Goal: Task Accomplishment & Management: Complete application form

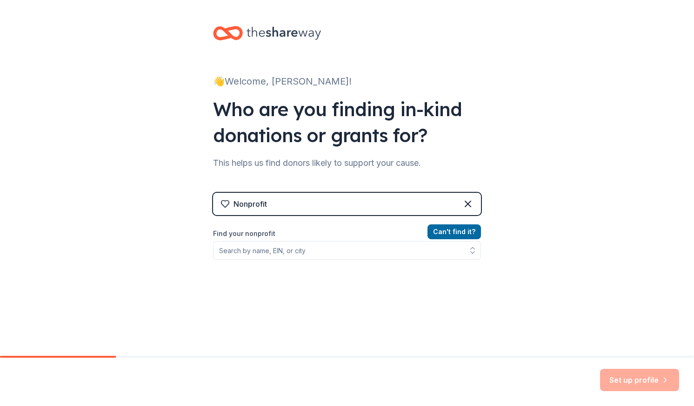
click at [354, 248] on input "Find your nonprofit" at bounding box center [347, 250] width 268 height 19
type input "SONOMA ECOLOGY CENTE"
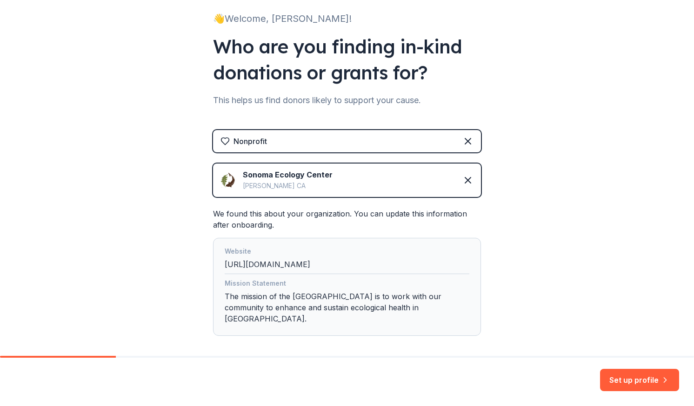
scroll to position [106, 0]
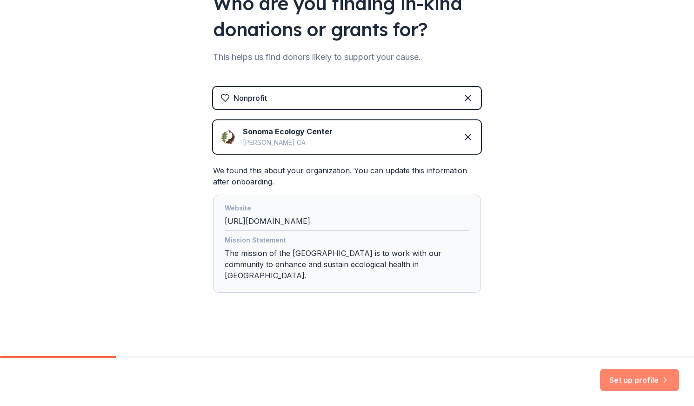
click at [631, 381] on button "Set up profile" at bounding box center [639, 380] width 79 height 22
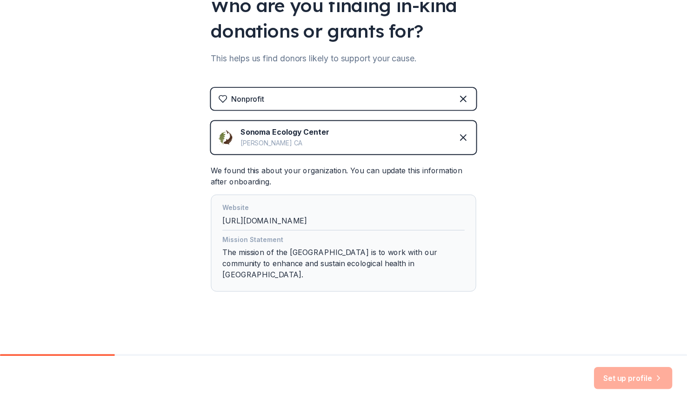
scroll to position [0, 0]
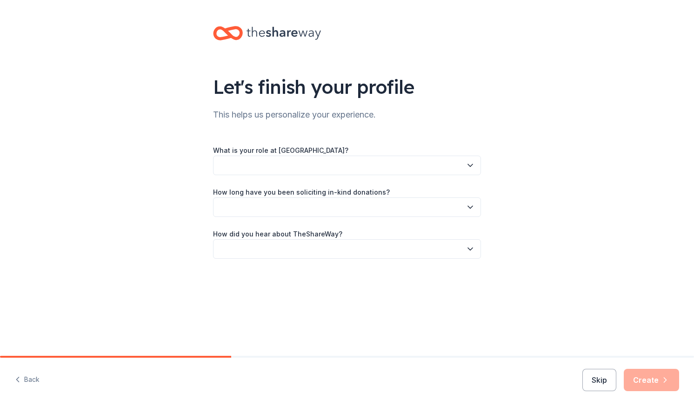
click at [283, 156] on button "button" at bounding box center [347, 166] width 268 height 20
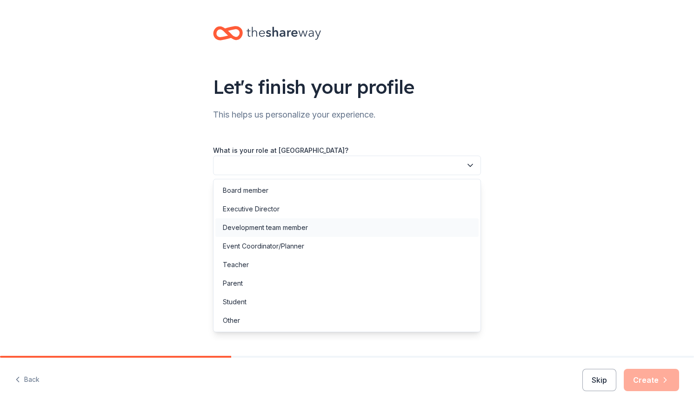
click at [268, 226] on div "Development team member" at bounding box center [265, 227] width 85 height 11
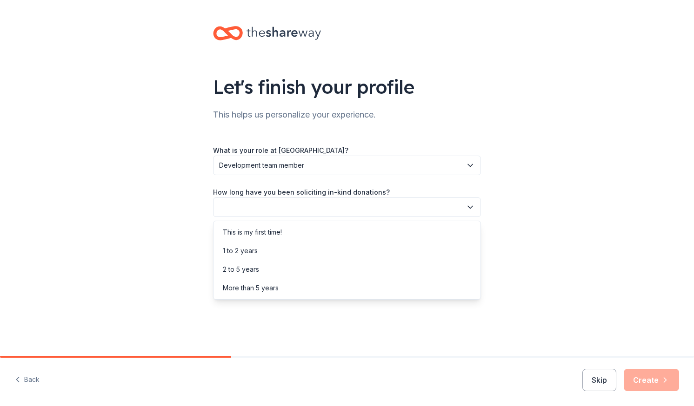
click at [263, 213] on button "button" at bounding box center [347, 208] width 268 height 20
click at [252, 291] on div "More than 5 years" at bounding box center [251, 288] width 56 height 11
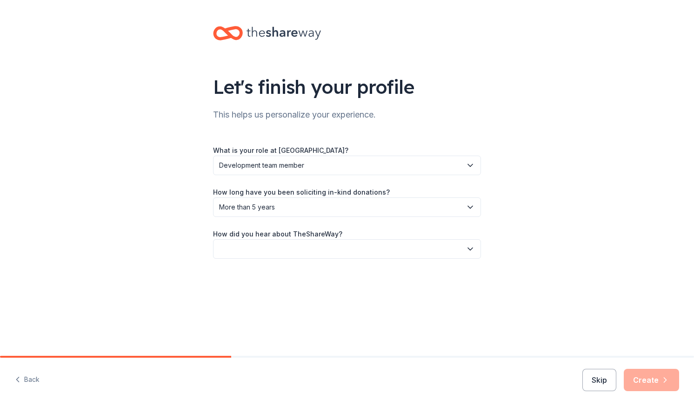
click at [265, 238] on label "How did you hear about TheShareWay?" at bounding box center [277, 234] width 129 height 9
click at [264, 250] on button "button" at bounding box center [347, 249] width 268 height 20
click at [259, 299] on div "Online search" at bounding box center [346, 293] width 263 height 19
click at [656, 379] on button "Create" at bounding box center [650, 380] width 55 height 22
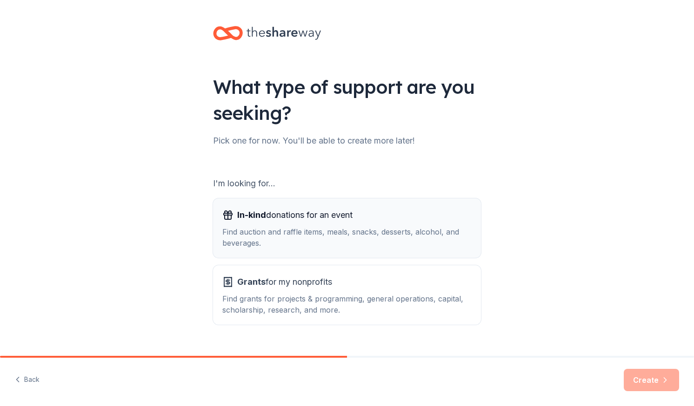
click at [389, 240] on div "Find auction and raffle items, meals, snacks, desserts, alcohol, and beverages." at bounding box center [346, 237] width 249 height 22
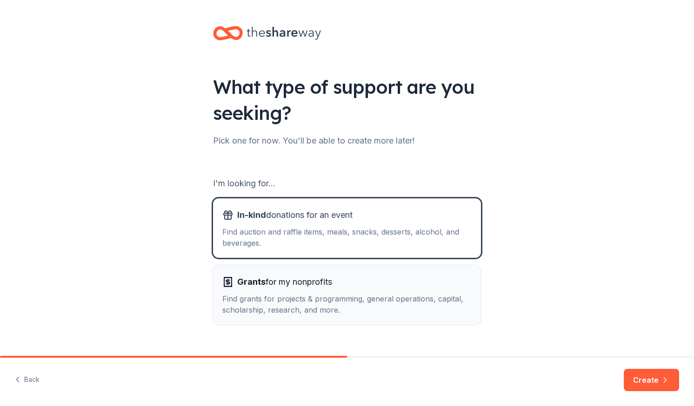
click at [378, 286] on div "Grants for my nonprofits" at bounding box center [346, 282] width 249 height 15
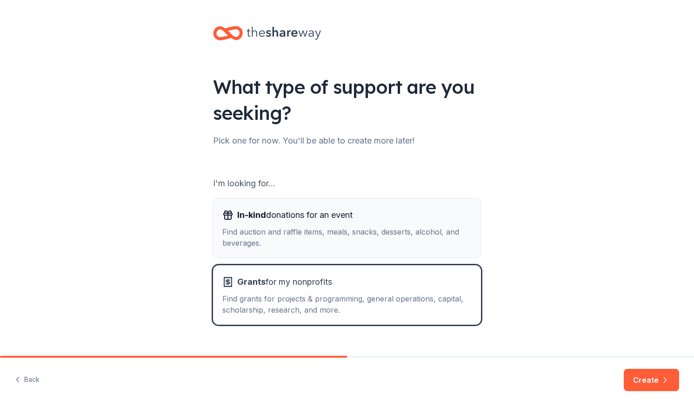
click at [446, 240] on div "Find auction and raffle items, meals, snacks, desserts, alcohol, and beverages." at bounding box center [346, 237] width 249 height 22
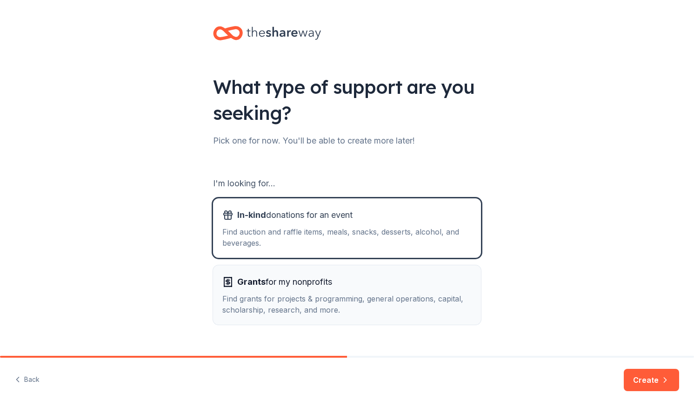
click at [396, 284] on div "Grants for my nonprofits" at bounding box center [346, 282] width 249 height 15
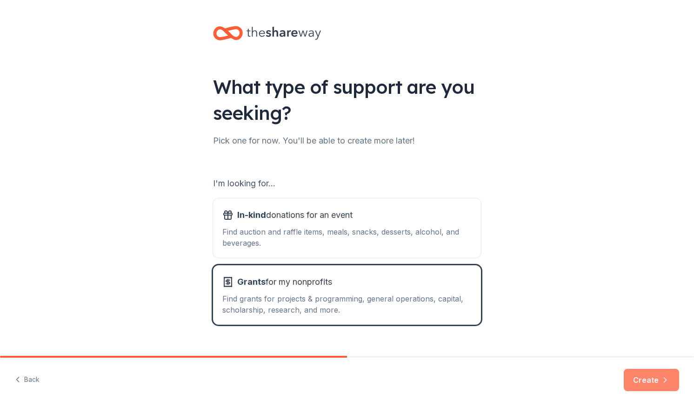
click at [646, 384] on button "Create" at bounding box center [650, 380] width 55 height 22
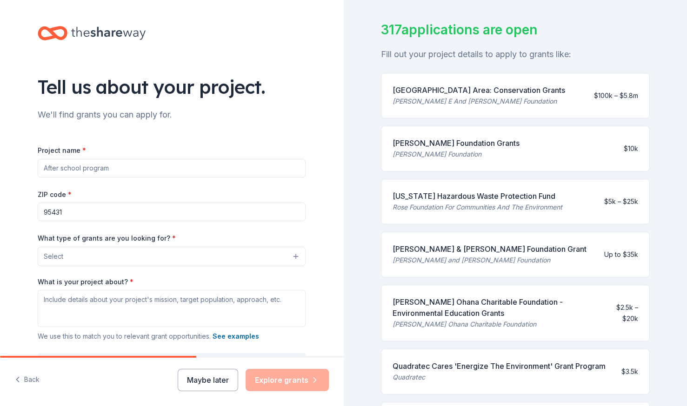
scroll to position [54, 0]
click at [442, 142] on div "[PERSON_NAME] Foundation Grants" at bounding box center [455, 143] width 127 height 11
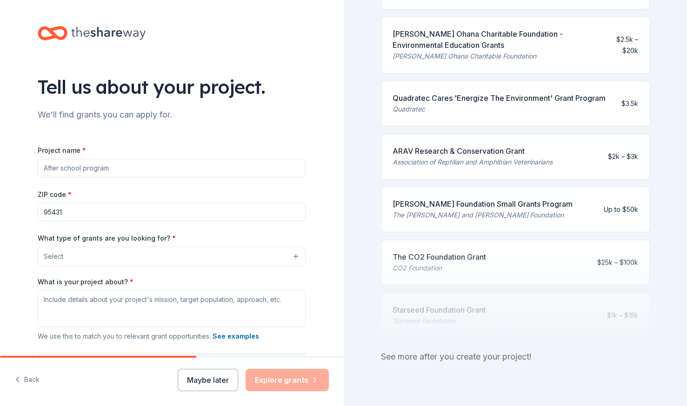
scroll to position [347, 0]
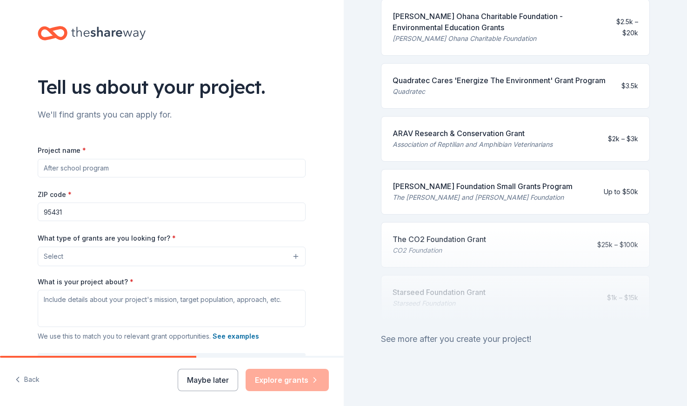
click at [116, 163] on input "Project name *" at bounding box center [172, 168] width 268 height 19
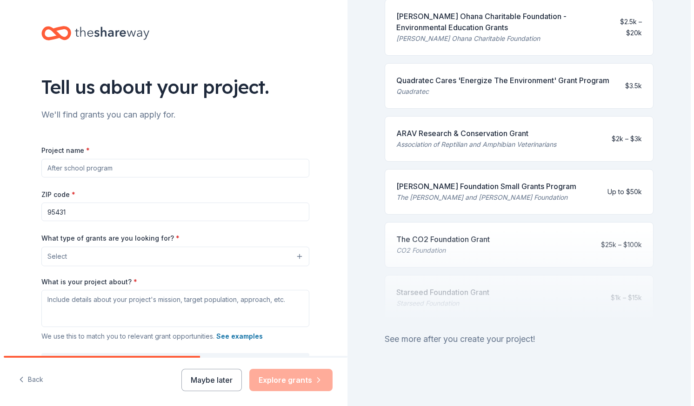
scroll to position [66, 0]
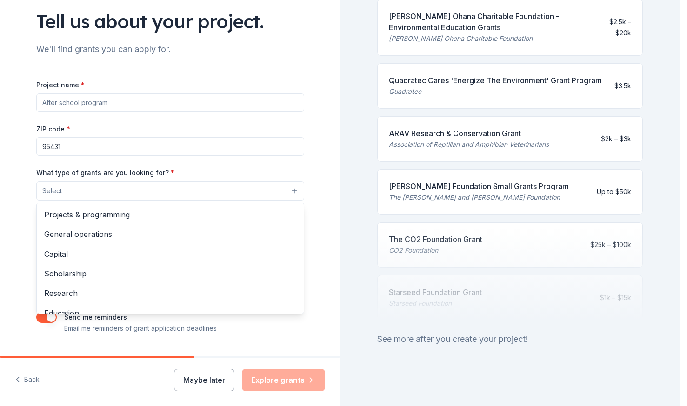
click at [117, 197] on button "Select" at bounding box center [170, 191] width 268 height 20
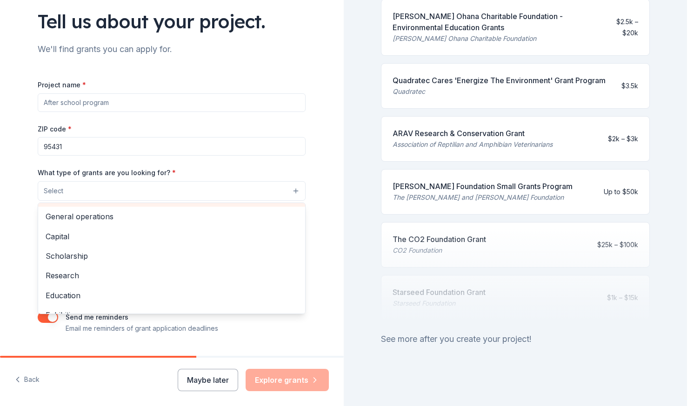
scroll to position [0, 0]
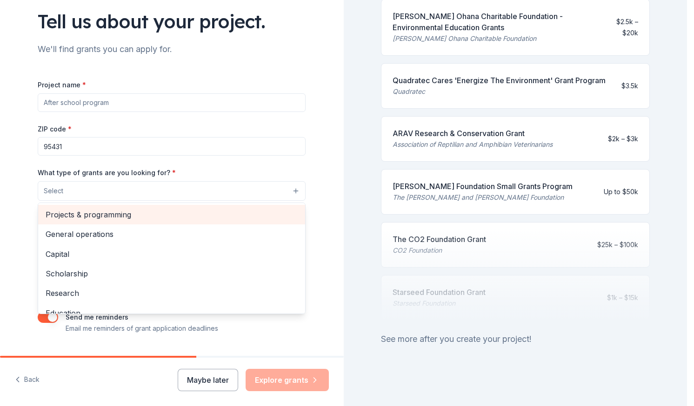
click at [115, 210] on span "Projects & programming" at bounding box center [172, 215] width 252 height 12
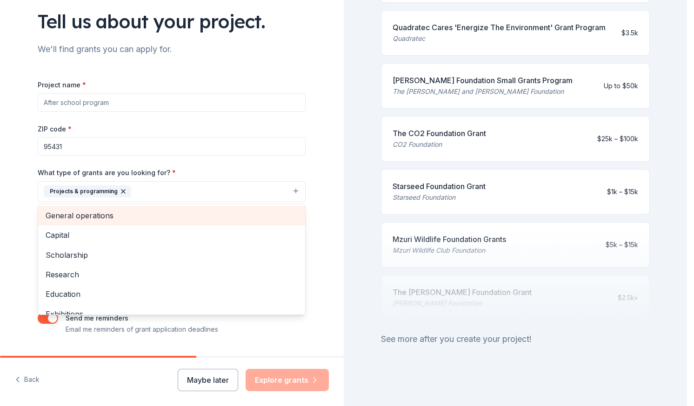
click at [101, 215] on span "General operations" at bounding box center [172, 216] width 252 height 12
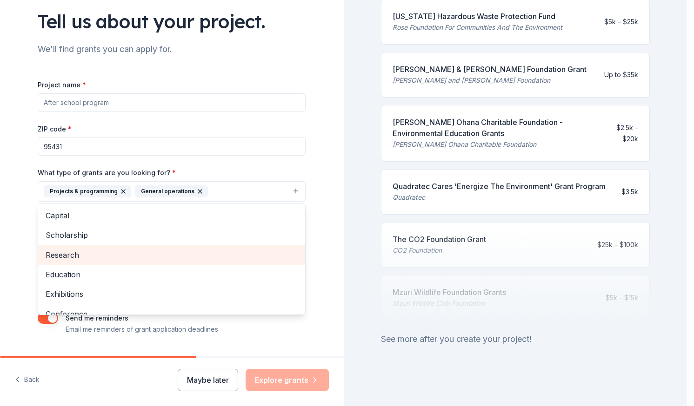
click at [112, 256] on span "Research" at bounding box center [172, 255] width 252 height 12
click at [106, 260] on span "Education" at bounding box center [172, 255] width 252 height 12
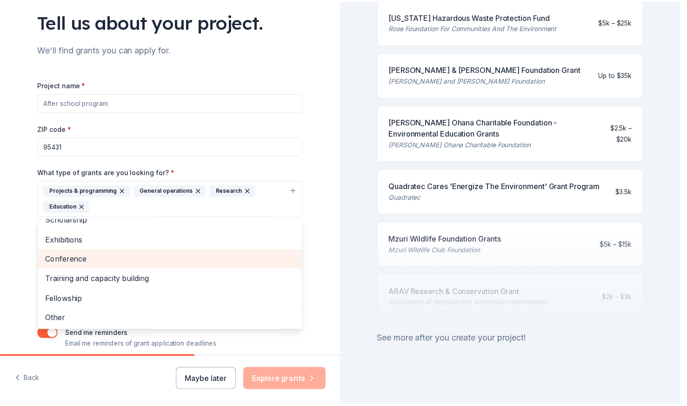
scroll to position [0, 0]
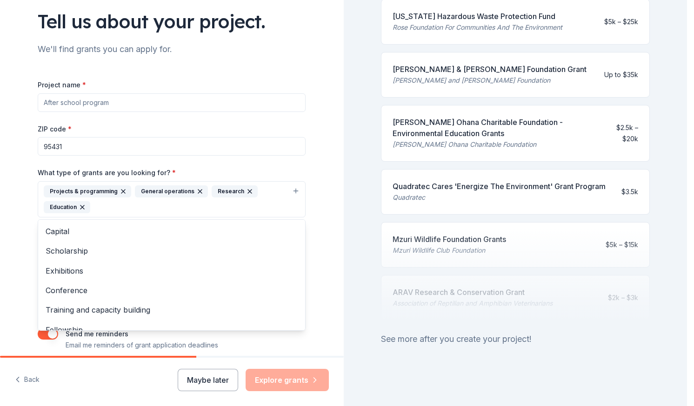
click at [99, 150] on div "Project name * ZIP code * 95431 What type of grants are you looking for? * Proj…" at bounding box center [172, 215] width 268 height 272
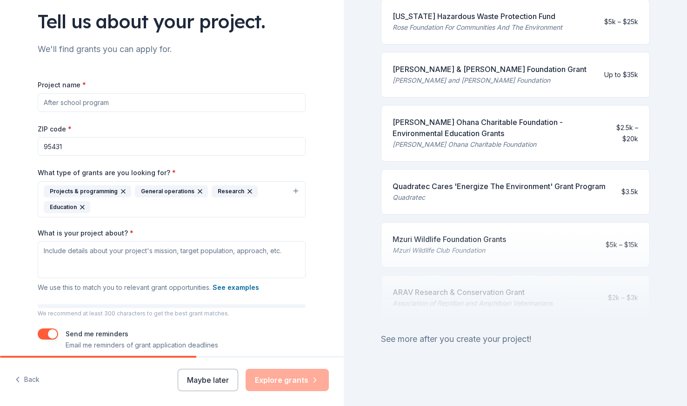
click at [76, 149] on input "95431" at bounding box center [172, 146] width 268 height 19
click at [74, 149] on input "95431" at bounding box center [172, 146] width 268 height 19
click at [74, 106] on input "Project name *" at bounding box center [172, 102] width 268 height 19
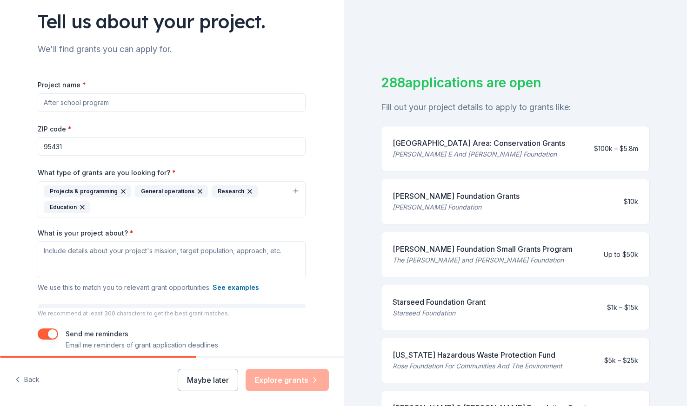
scroll to position [1, 0]
click at [188, 108] on input "Project name *" at bounding box center [172, 102] width 268 height 19
type input "w"
type input "W"
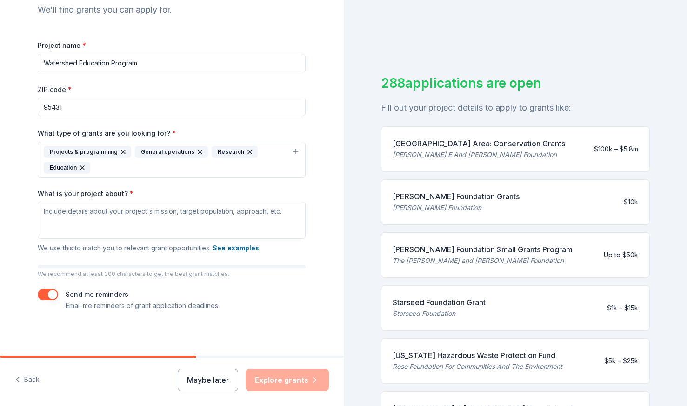
type input "Watershed Education Program"
click at [180, 225] on textarea "What is your project about? *" at bounding box center [172, 220] width 268 height 37
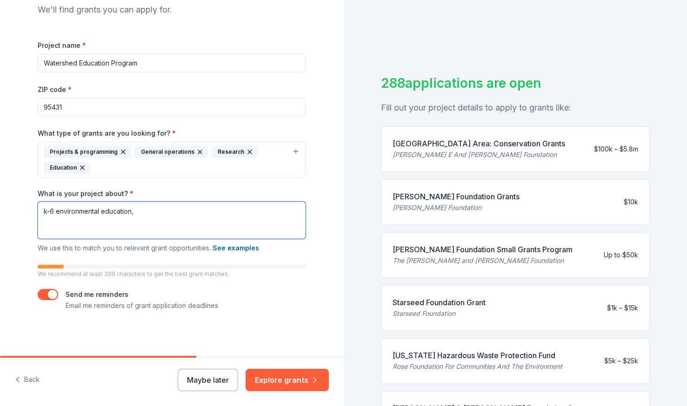
type textarea "k-6 environmental education,"
click at [159, 61] on input "Watershed Education Program" at bounding box center [172, 63] width 268 height 19
drag, startPoint x: 159, startPoint y: 61, endPoint x: 12, endPoint y: 68, distance: 147.5
click at [12, 68] on div "Tell us about your project. We'll find grants you can apply for. Project name *…" at bounding box center [172, 125] width 344 height 461
type input "Sonoma Ecology Center Programs"
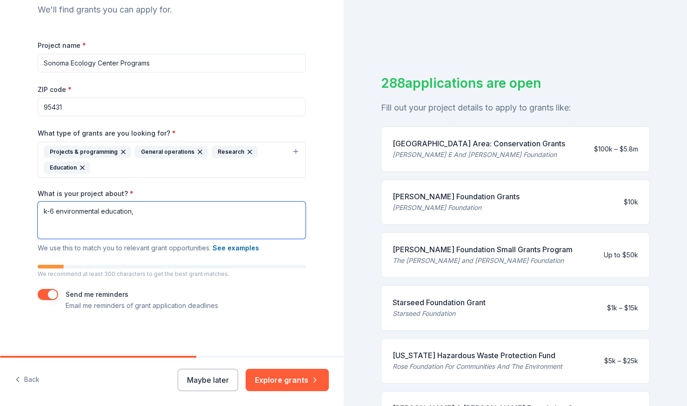
click at [103, 215] on textarea "k-6 environmental education," at bounding box center [172, 220] width 268 height 37
drag, startPoint x: 152, startPoint y: 214, endPoint x: 1, endPoint y: 211, distance: 150.6
click at [1, 211] on div "Tell us about your project. We'll find grants you can apply for. Project name *…" at bounding box center [172, 125] width 344 height 461
paste textarea "Sonoma Ecology Center works to ensure a healthy, resilient [GEOGRAPHIC_DATA] th…"
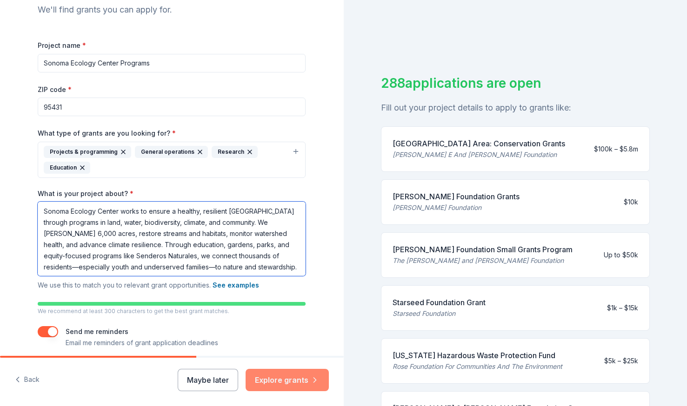
type textarea "Sonoma Ecology Center works to ensure a healthy, resilient [GEOGRAPHIC_DATA] th…"
click at [274, 379] on button "Explore grants" at bounding box center [286, 380] width 83 height 22
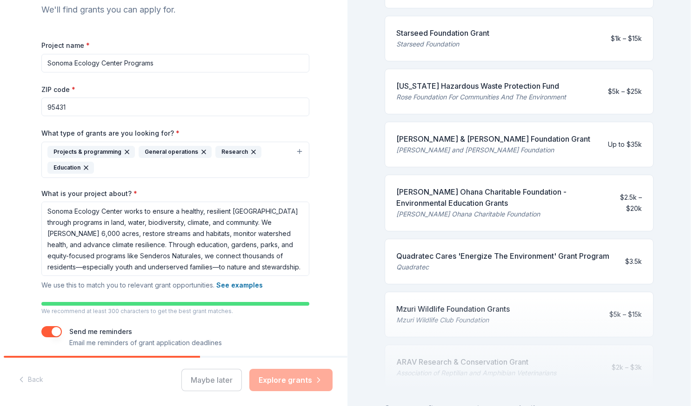
scroll to position [347, 0]
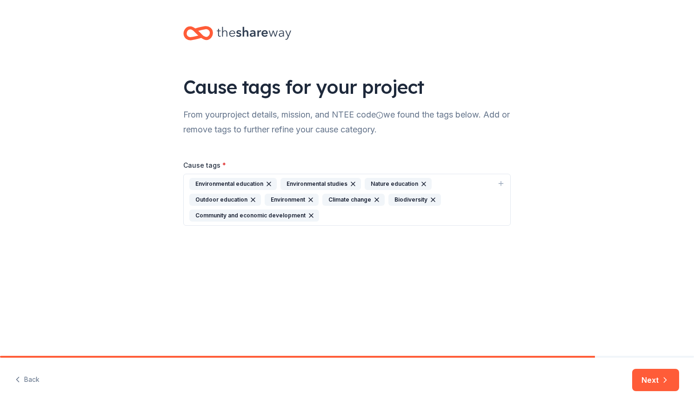
click at [336, 214] on div "Environmental education Environmental studies Nature education Outdoor educatio…" at bounding box center [341, 200] width 304 height 44
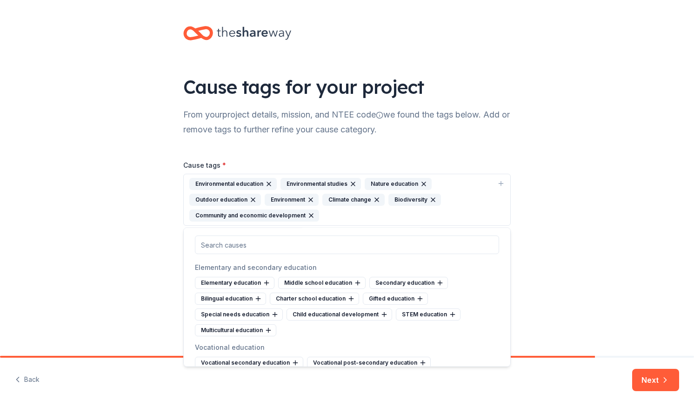
scroll to position [385, 0]
click at [254, 284] on div "Elementary education" at bounding box center [234, 283] width 79 height 12
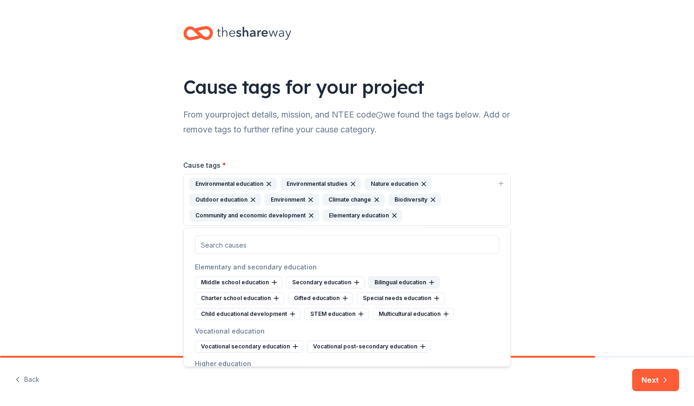
click at [384, 279] on div "Bilingual education" at bounding box center [403, 283] width 71 height 12
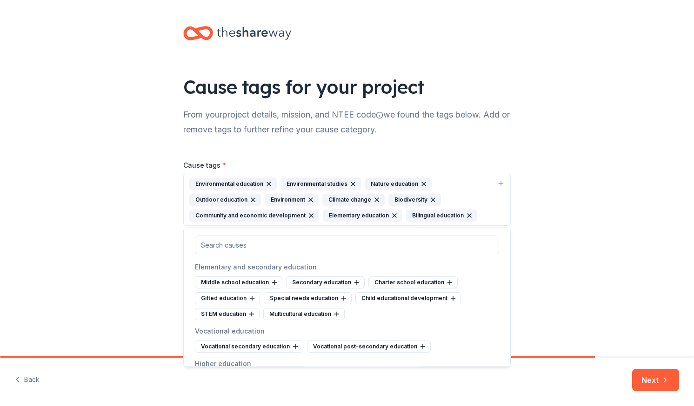
scroll to position [421, 0]
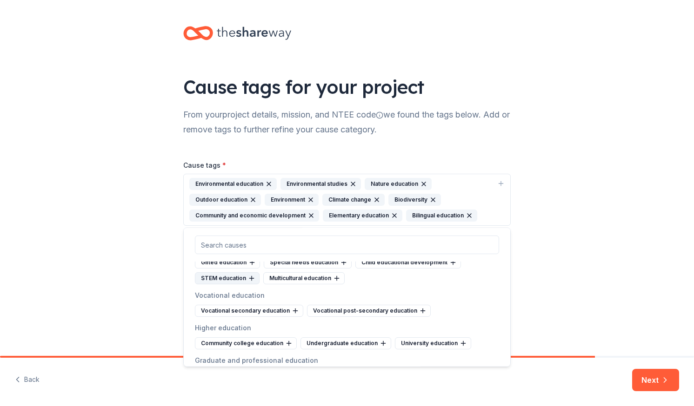
click at [235, 282] on div "STEM education" at bounding box center [227, 279] width 65 height 12
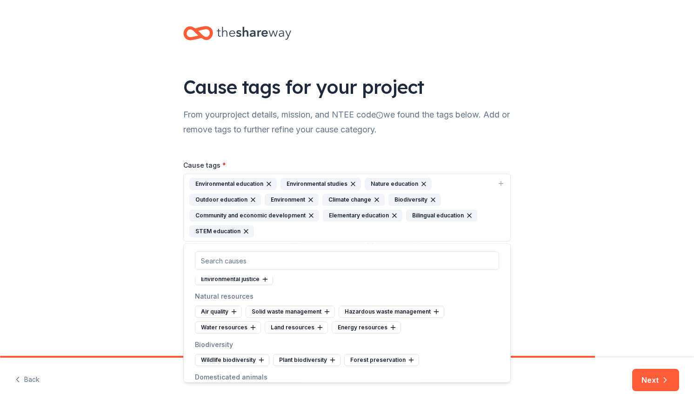
scroll to position [743, 0]
click at [245, 325] on div "Water resources" at bounding box center [228, 328] width 66 height 12
click at [239, 327] on div "Land resources" at bounding box center [226, 328] width 63 height 12
click at [244, 357] on div "Wildlife biodiversity" at bounding box center [232, 360] width 74 height 12
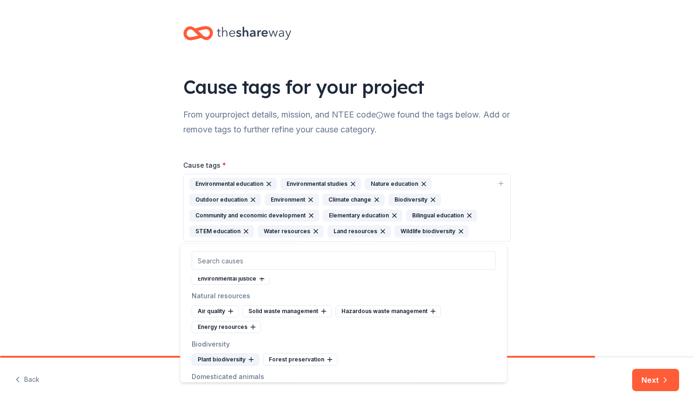
click at [235, 360] on div "Plant biodiversity" at bounding box center [225, 360] width 67 height 12
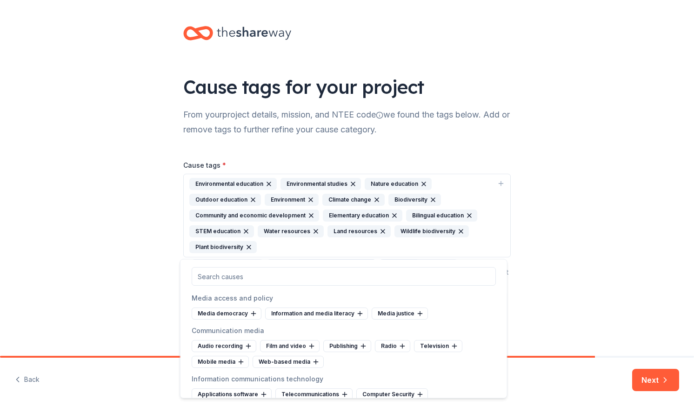
scroll to position [2062, 0]
click at [525, 370] on div "Back Next" at bounding box center [347, 382] width 694 height 48
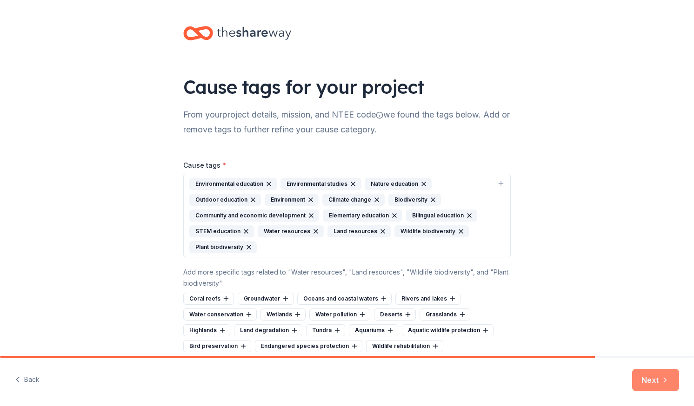
click at [654, 380] on button "Next" at bounding box center [655, 380] width 47 height 22
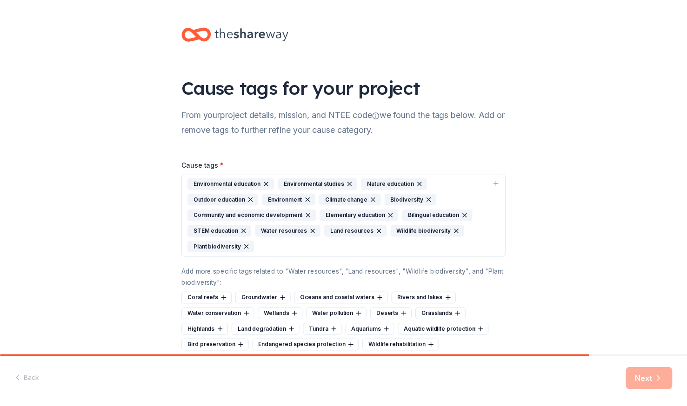
scroll to position [72, 0]
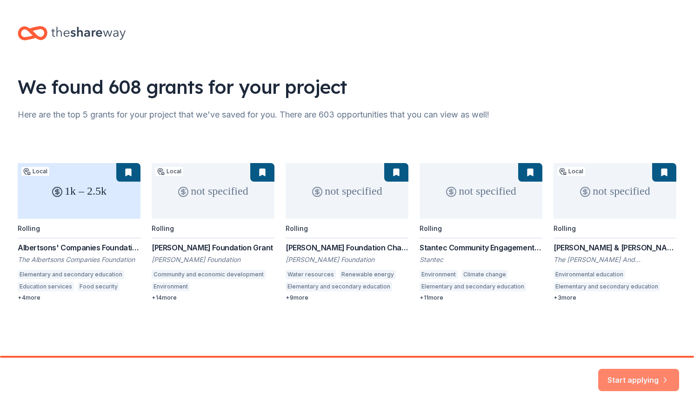
click at [647, 377] on button "Start applying" at bounding box center [638, 374] width 81 height 22
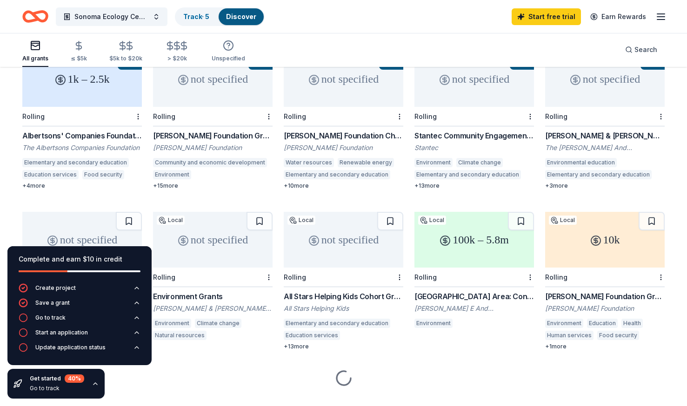
scroll to position [123, 0]
